Goal: Find specific page/section: Find specific page/section

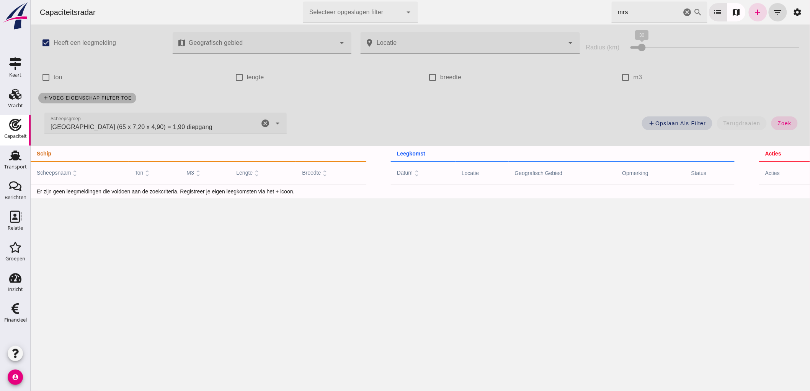
click at [261, 121] on icon "cancel" at bounding box center [264, 123] width 9 height 9
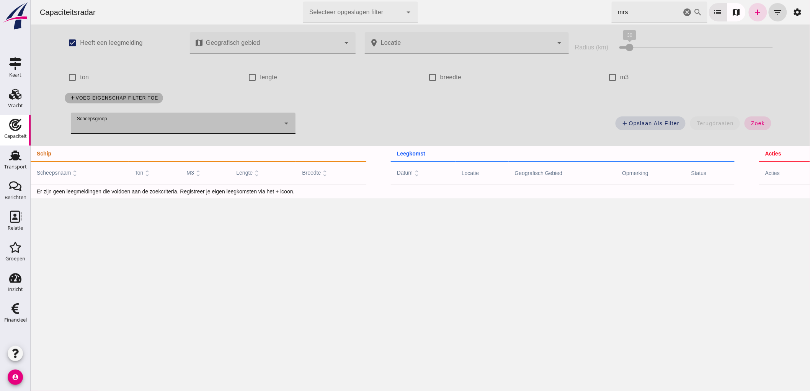
click at [682, 14] on icon "cancel" at bounding box center [686, 12] width 9 height 9
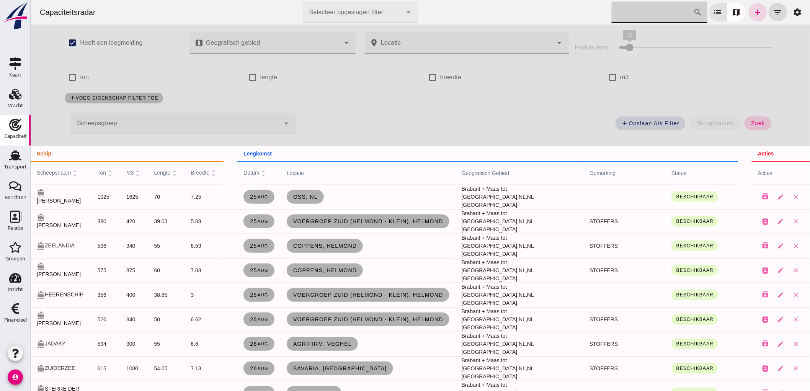
click at [756, 126] on span "zoek" at bounding box center [757, 123] width 14 height 6
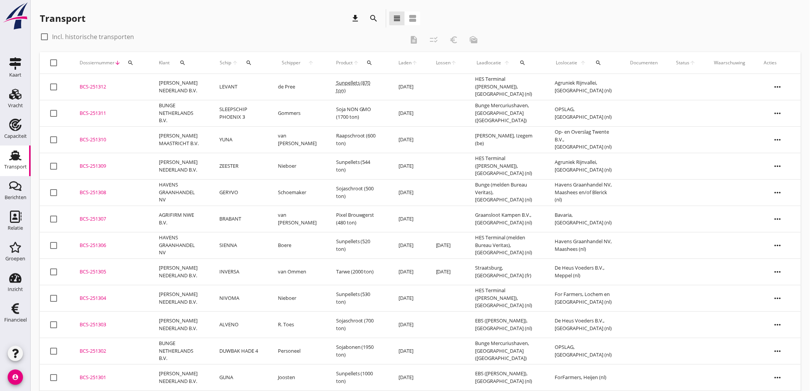
click at [14, 146] on link "Transport Transport" at bounding box center [15, 160] width 31 height 31
